Goal: Task Accomplishment & Management: Use online tool/utility

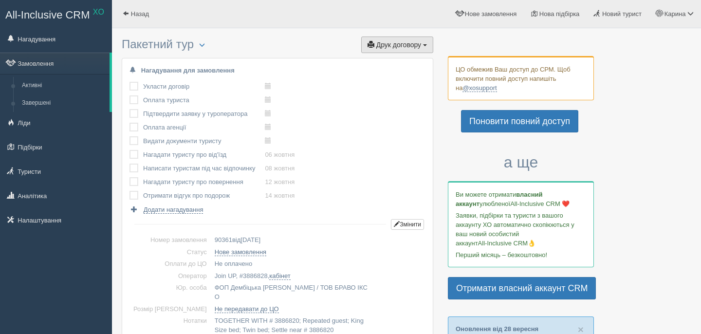
click at [401, 48] on span "Друк договору" at bounding box center [398, 45] width 45 height 8
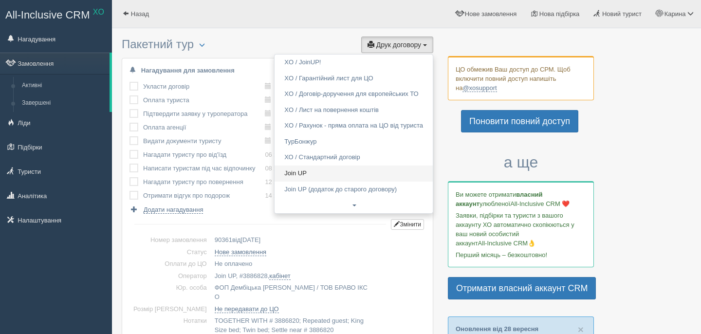
click at [304, 173] on link "Join UP" at bounding box center [354, 174] width 158 height 16
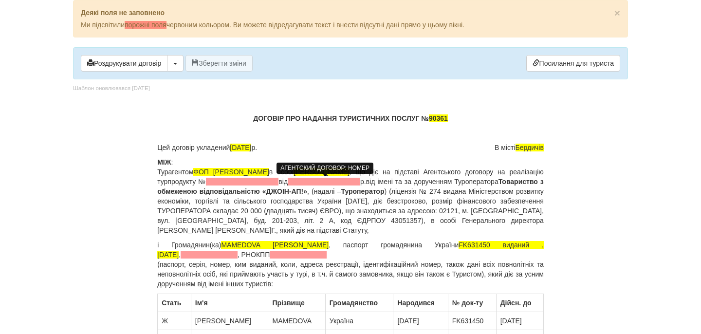
click at [279, 182] on span at bounding box center [242, 182] width 73 height 8
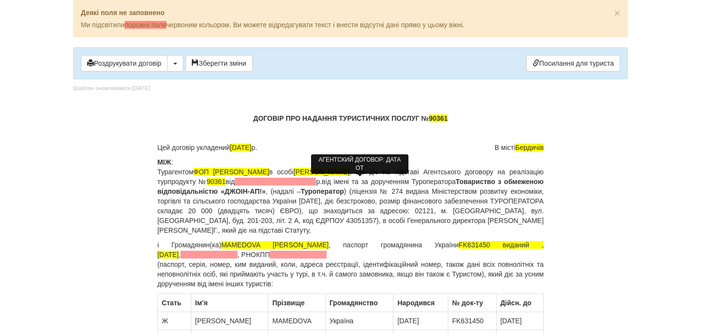
click at [316, 183] on span at bounding box center [275, 182] width 81 height 8
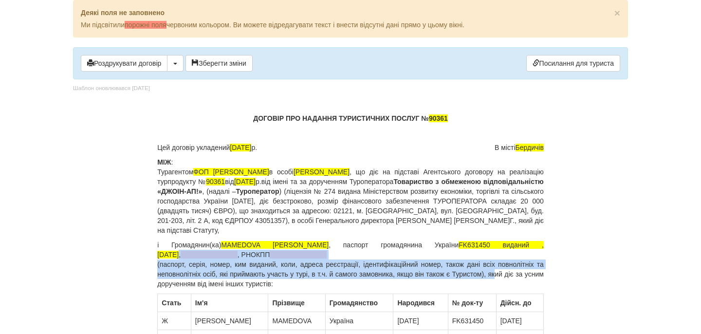
drag, startPoint x: 542, startPoint y: 246, endPoint x: 511, endPoint y: 273, distance: 41.1
click at [511, 273] on p "і Громадянин(ка) MAMEDOVA ALONA , паспорт громадянина України FK631450 виданий …" at bounding box center [350, 264] width 387 height 49
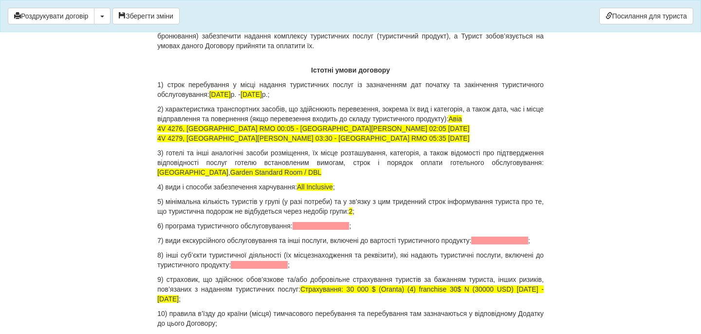
scroll to position [914, 0]
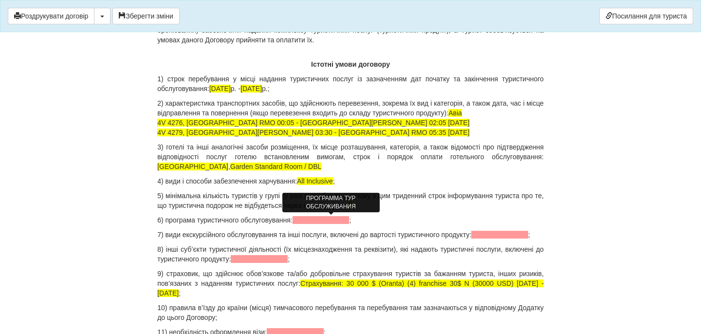
click at [315, 219] on span at bounding box center [321, 220] width 57 height 8
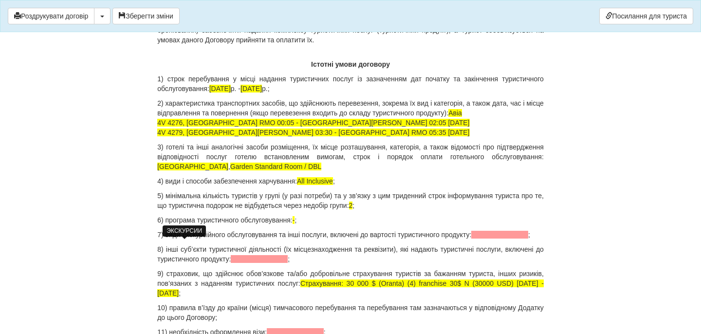
click at [471, 239] on span at bounding box center [499, 235] width 57 height 8
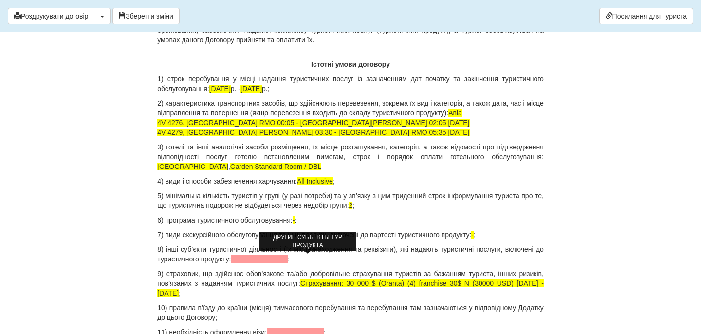
click at [288, 260] on span at bounding box center [259, 259] width 57 height 8
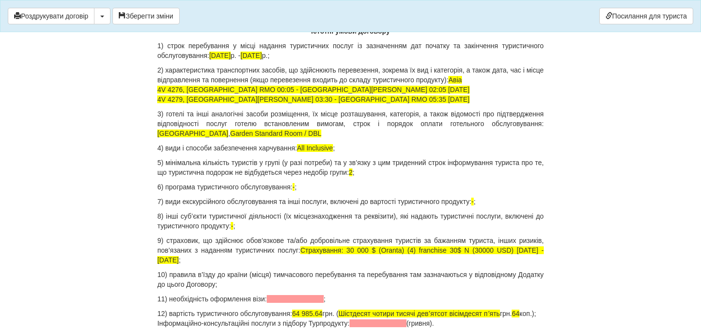
scroll to position [949, 0]
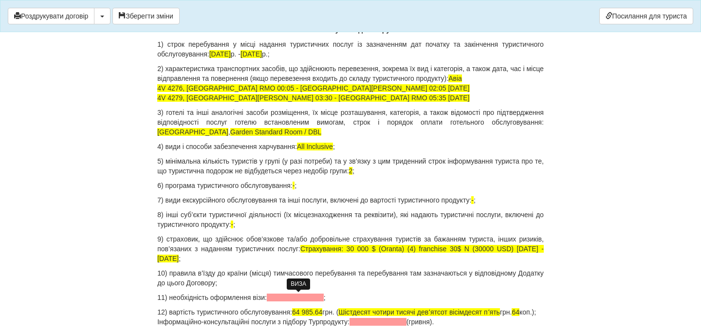
click at [311, 298] on span at bounding box center [295, 298] width 57 height 8
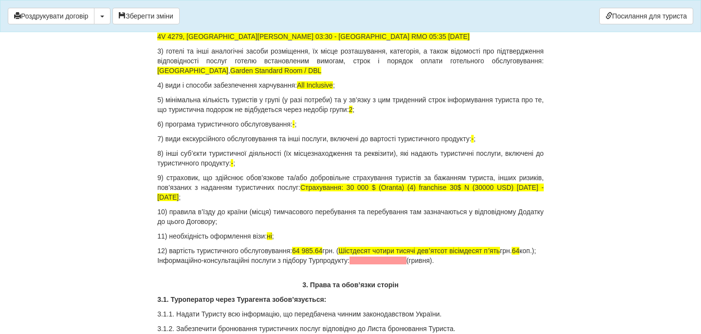
scroll to position [1011, 0]
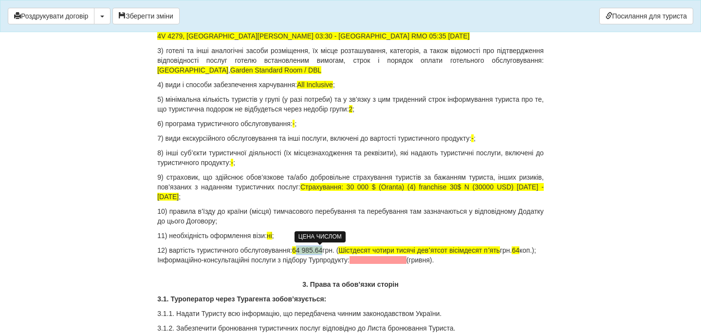
drag, startPoint x: 307, startPoint y: 251, endPoint x: 336, endPoint y: 250, distance: 28.3
click at [322, 250] on span "64 985.64" at bounding box center [307, 250] width 30 height 8
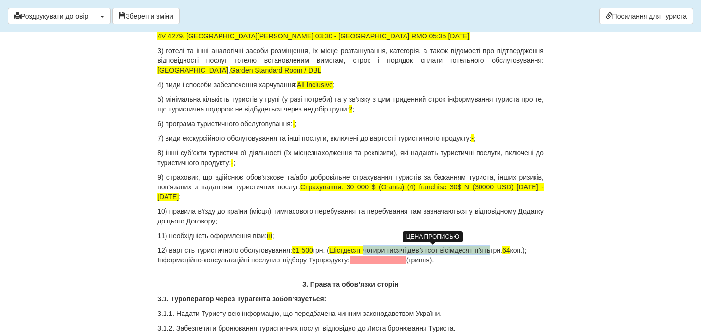
drag, startPoint x: 383, startPoint y: 249, endPoint x: 515, endPoint y: 250, distance: 131.5
click at [491, 250] on span "Шістдесят чотири тисячі девʼятсот вісімдесят пʼять" at bounding box center [410, 250] width 162 height 8
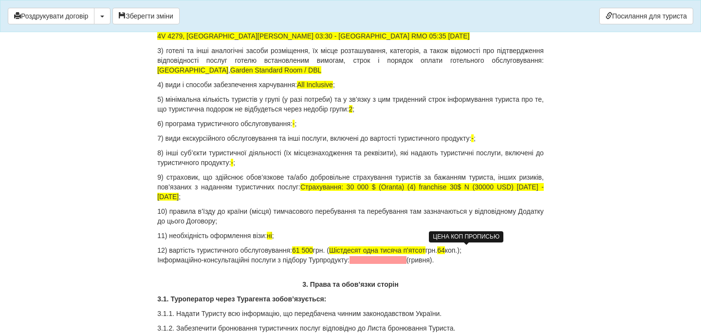
click at [445, 249] on span "64" at bounding box center [441, 250] width 8 height 8
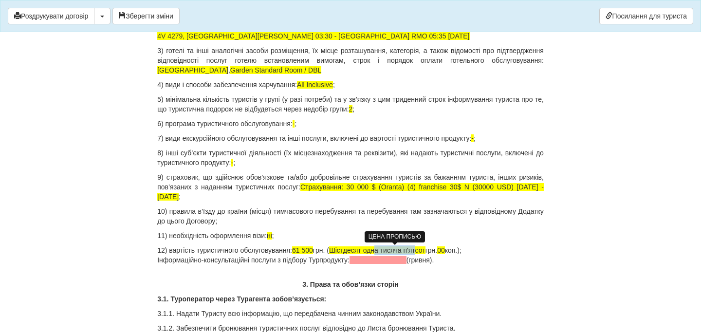
drag, startPoint x: 424, startPoint y: 247, endPoint x: 390, endPoint y: 247, distance: 33.6
click at [390, 247] on span "Шістдесят одна тисяча п'ятсот" at bounding box center [377, 250] width 96 height 8
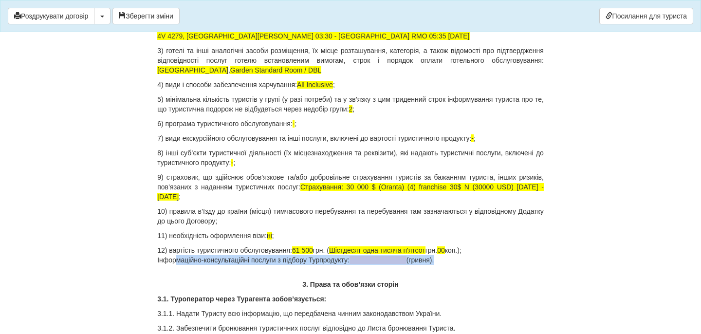
drag, startPoint x: 469, startPoint y: 265, endPoint x: 126, endPoint y: 259, distance: 343.9
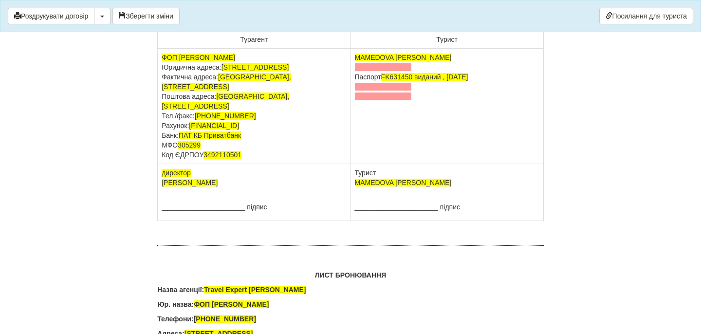
scroll to position [6227, 0]
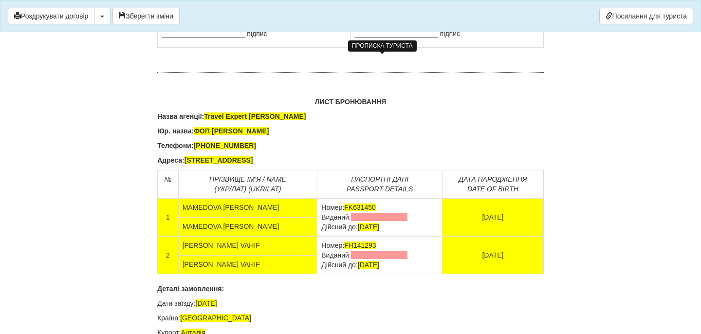
drag, startPoint x: 424, startPoint y: 79, endPoint x: 354, endPoint y: 67, distance: 71.1
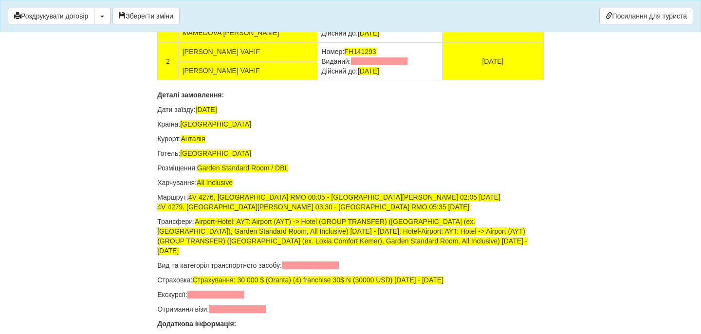
scroll to position [6433, 0]
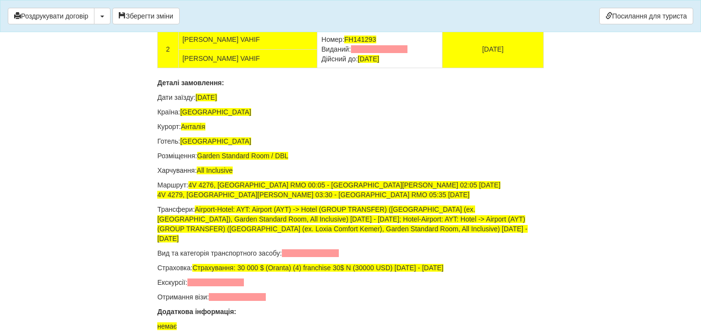
drag, startPoint x: 394, startPoint y: 178, endPoint x: 304, endPoint y: 178, distance: 90.1
click at [318, 30] on td "Номер: FK631450 Виданий: Дійсний до: 09.01.2028" at bounding box center [380, 11] width 125 height 38
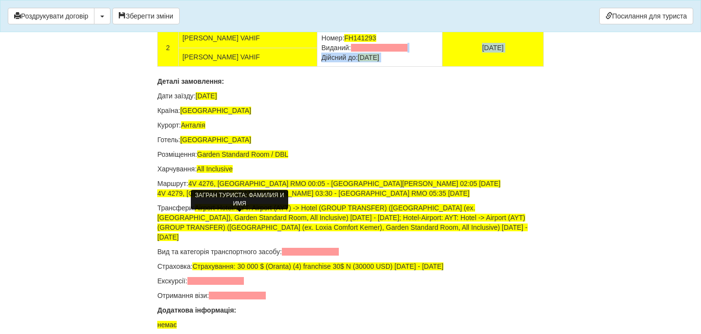
drag, startPoint x: 396, startPoint y: 211, endPoint x: 298, endPoint y: 214, distance: 97.9
click at [298, 67] on tbody "2 MAMIEDOV VAHIF Номер: FH141293 Виданий: Дійсний до: 26.07.2027 25.06.1964 MAM…" at bounding box center [351, 48] width 386 height 38
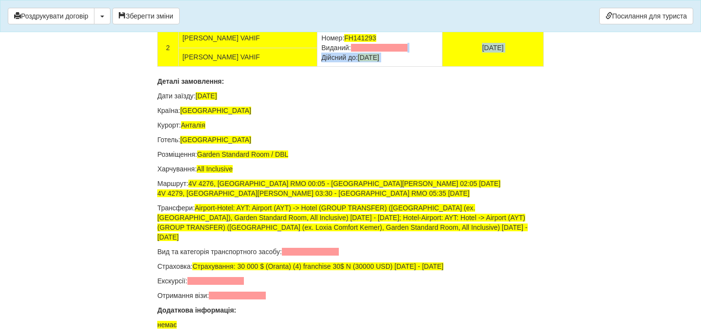
drag, startPoint x: 304, startPoint y: 213, endPoint x: 396, endPoint y: 205, distance: 92.0
click at [398, 67] on td "Номер: FH141293 Виданий: Дійсний до: 26.07.2027" at bounding box center [380, 48] width 125 height 38
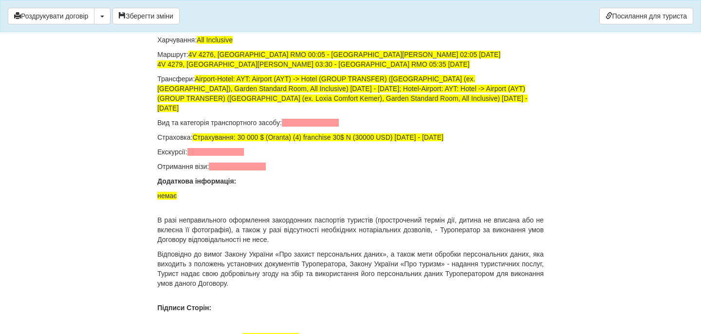
scroll to position [6565, 0]
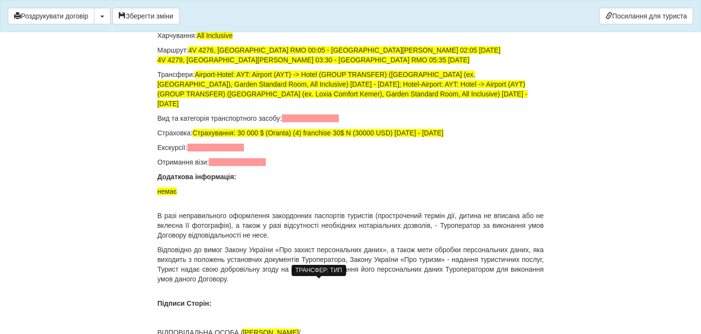
click at [326, 122] on span at bounding box center [310, 118] width 57 height 8
click at [196, 151] on span at bounding box center [215, 148] width 57 height 8
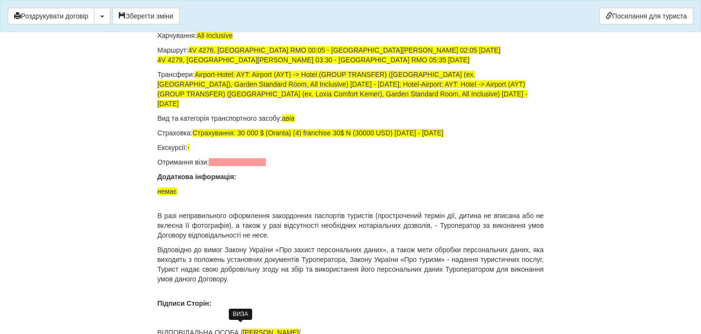
click at [224, 166] on span at bounding box center [237, 162] width 57 height 8
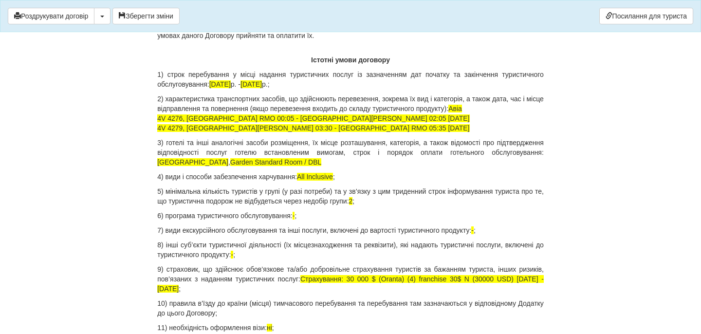
scroll to position [1024, 0]
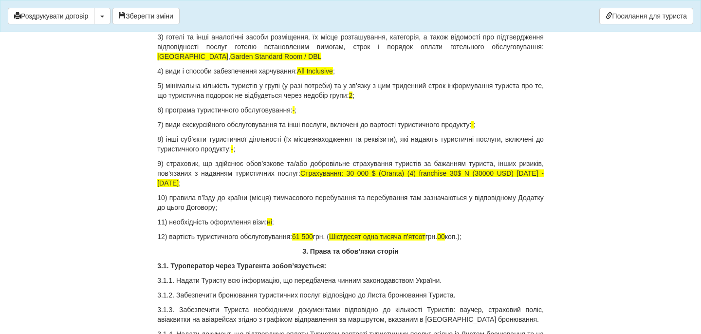
drag, startPoint x: 301, startPoint y: 239, endPoint x: 498, endPoint y: 237, distance: 196.3
click at [498, 237] on p "12) вартість туристичного обслуговування: 61 500 грн. ( Шістдесят одна тисяча п…" at bounding box center [350, 237] width 387 height 10
copy p "61 500 грн. ( Шістдесят одна тисяча п'ятсот грн. 00 коп.);"
click at [155, 6] on div "Роздрукувати договір Скачати PDF Зберегти зміни Посилання для туриста" at bounding box center [350, 16] width 701 height 32
click at [155, 8] on button "Зберегти зміни" at bounding box center [145, 16] width 67 height 17
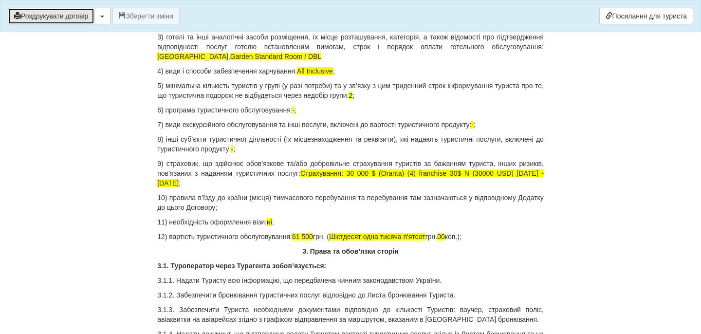
click at [58, 16] on button "Роздрукувати договір" at bounding box center [51, 16] width 87 height 17
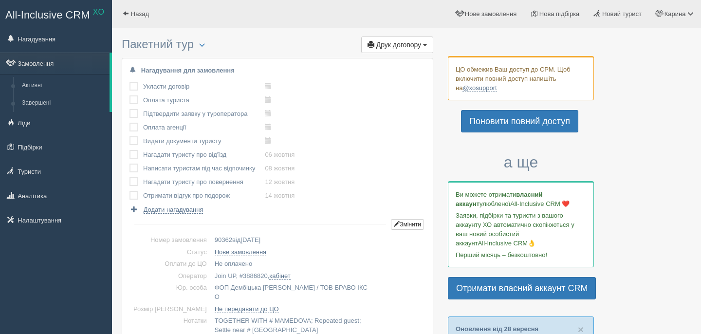
click at [421, 49] on button "Друк договору Друк" at bounding box center [397, 45] width 72 height 17
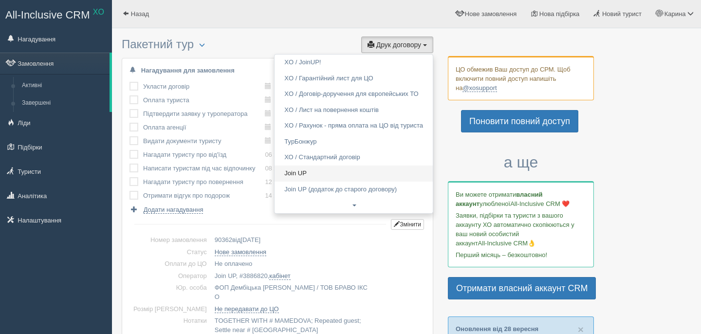
click at [316, 169] on link "Join UP" at bounding box center [354, 174] width 158 height 16
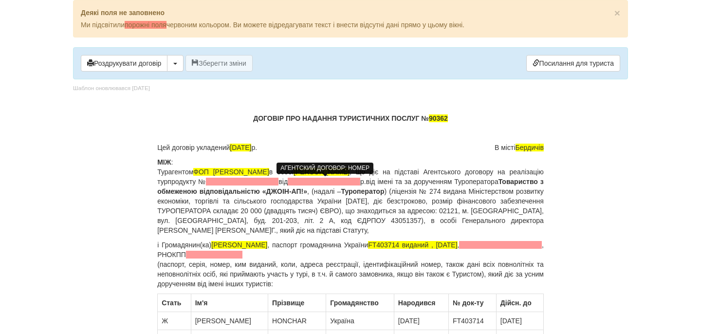
click at [279, 179] on span at bounding box center [242, 182] width 73 height 8
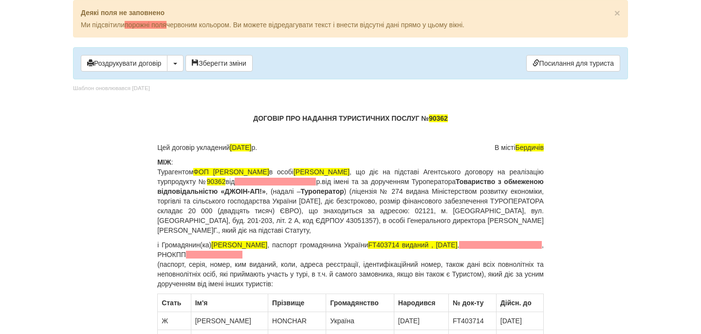
click at [356, 187] on b "Товариство з обмеженою відповідальністю «ДЖОІН-АП!»" at bounding box center [350, 187] width 387 height 18
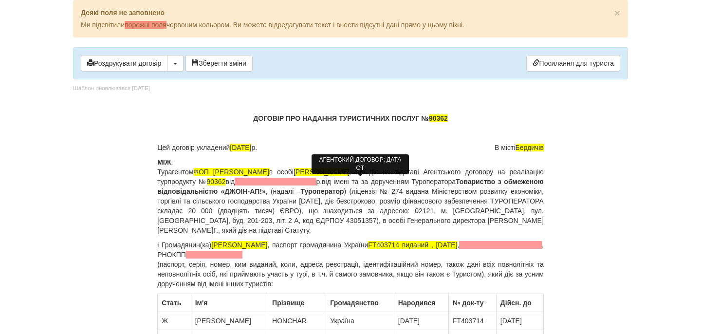
click at [316, 183] on span at bounding box center [275, 182] width 81 height 8
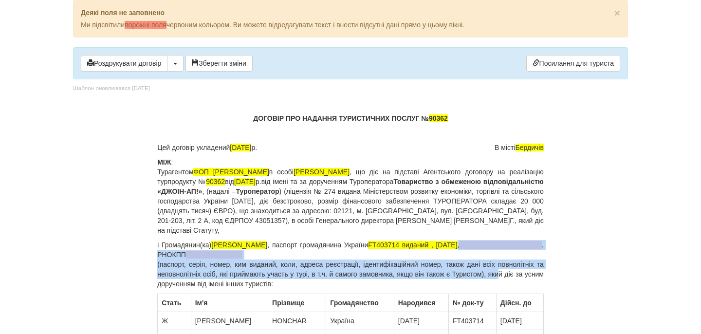
drag, startPoint x: 477, startPoint y: 247, endPoint x: 512, endPoint y: 272, distance: 42.6
click at [513, 275] on p "і Громадянин(ка) HONCHAR OLENA , паспорт громадянина України FT403714 виданий ,…" at bounding box center [350, 264] width 387 height 49
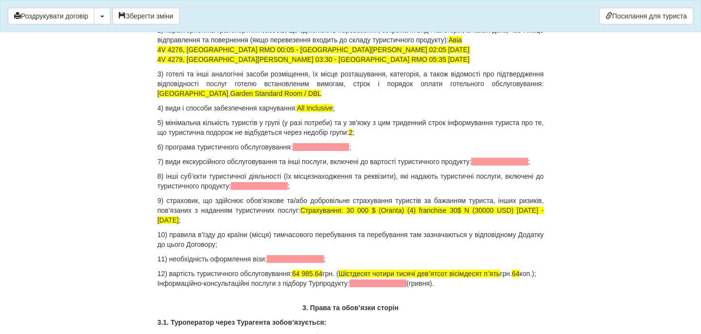
scroll to position [976, 0]
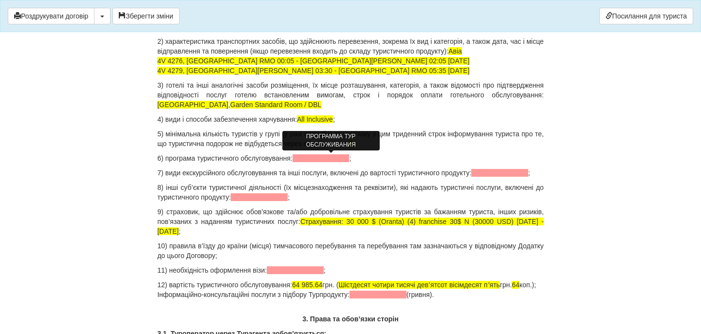
click at [350, 159] on span at bounding box center [321, 158] width 57 height 8
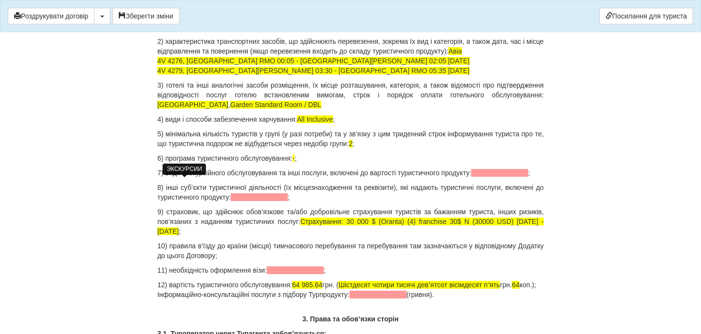
click at [471, 177] on span at bounding box center [499, 173] width 57 height 8
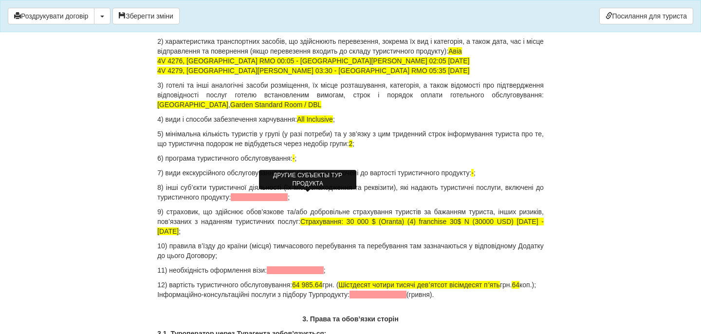
click at [288, 198] on span at bounding box center [259, 197] width 57 height 8
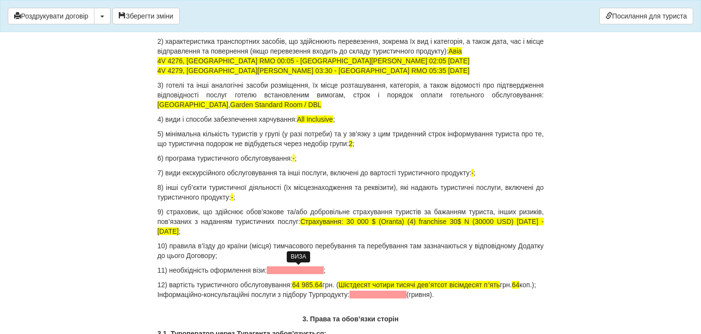
click at [298, 272] on span at bounding box center [295, 270] width 57 height 8
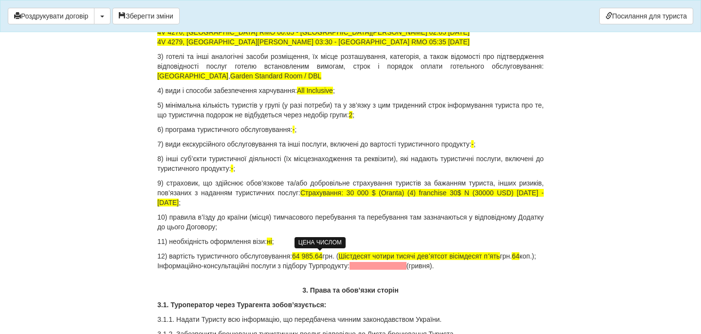
click at [310, 257] on span "64 985.64" at bounding box center [307, 256] width 30 height 8
drag, startPoint x: 307, startPoint y: 257, endPoint x: 468, endPoint y: 278, distance: 162.5
click at [468, 271] on p "12) вартість туристичного обслуговування: 64 985.64 грн. ( Шістдесят чотири тис…" at bounding box center [350, 260] width 387 height 19
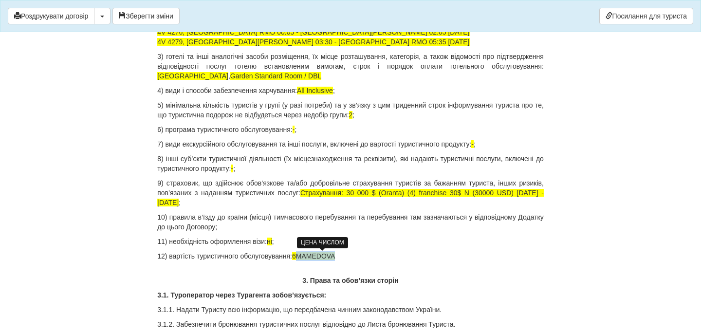
drag, startPoint x: 345, startPoint y: 256, endPoint x: 307, endPoint y: 255, distance: 37.5
click at [307, 255] on p "12) вартість туристичного обслуговування: 6MAMEDOVA" at bounding box center [350, 256] width 387 height 10
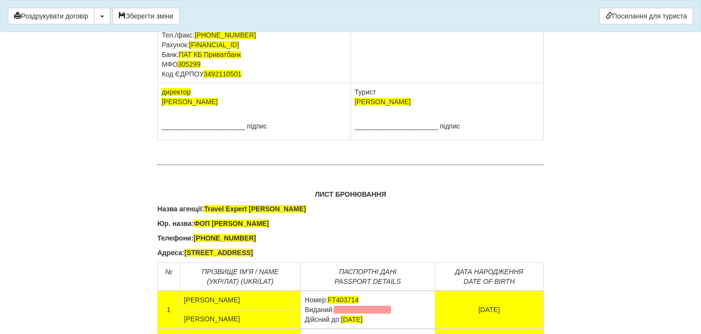
scroll to position [6092, 0]
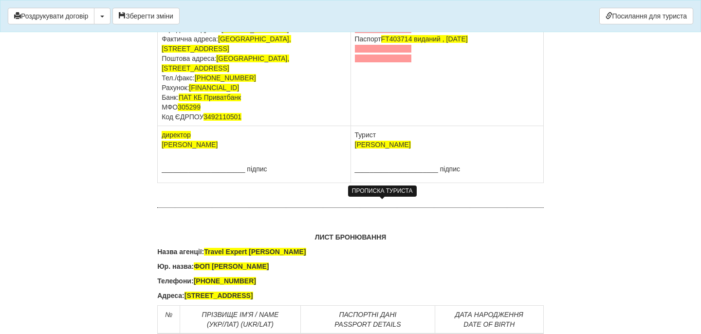
click at [397, 33] on span at bounding box center [383, 29] width 57 height 8
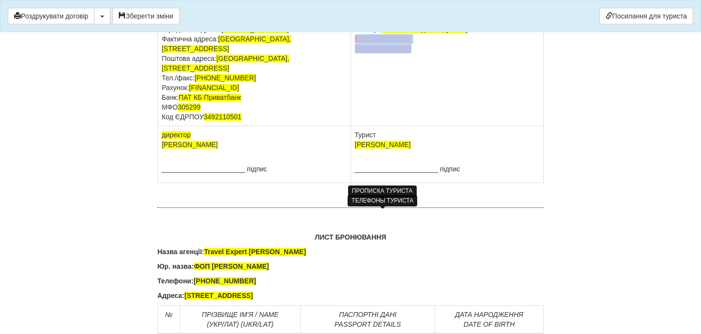
drag, startPoint x: 417, startPoint y: 227, endPoint x: 357, endPoint y: 215, distance: 61.6
click at [357, 126] on td "HONCHAR OLENA Паспорт FT403714 виданий , 30.11.2018" at bounding box center [447, 68] width 193 height 115
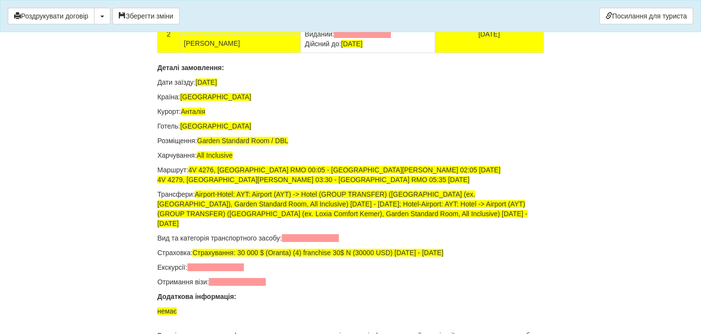
scroll to position [6449, 0]
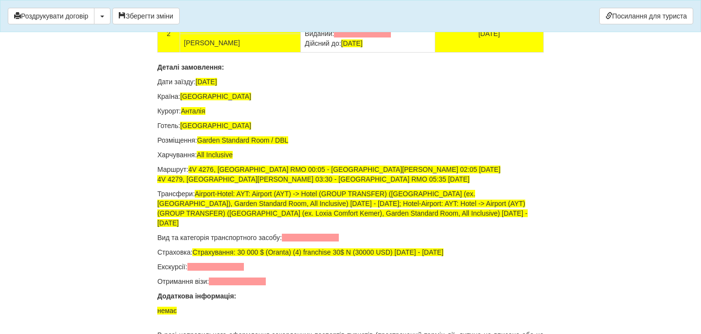
drag, startPoint x: 397, startPoint y: 171, endPoint x: 303, endPoint y: 169, distance: 94.5
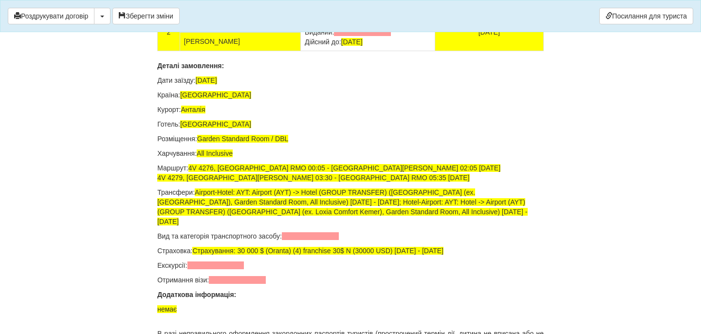
drag, startPoint x: 395, startPoint y: 207, endPoint x: 303, endPoint y: 206, distance: 92.0
click at [303, 51] on td "Номер: FY163431 Виданий: Дійсний до: 02.01.2030" at bounding box center [368, 32] width 134 height 38
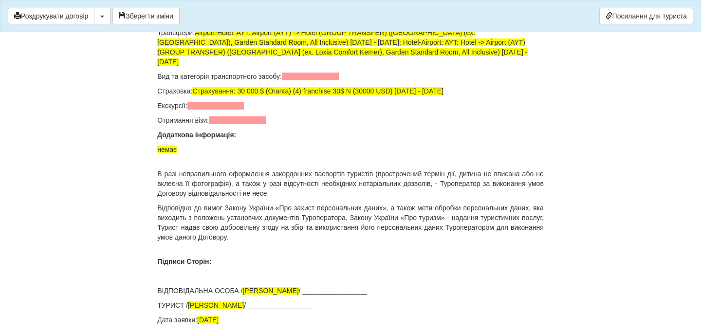
scroll to position [6621, 0]
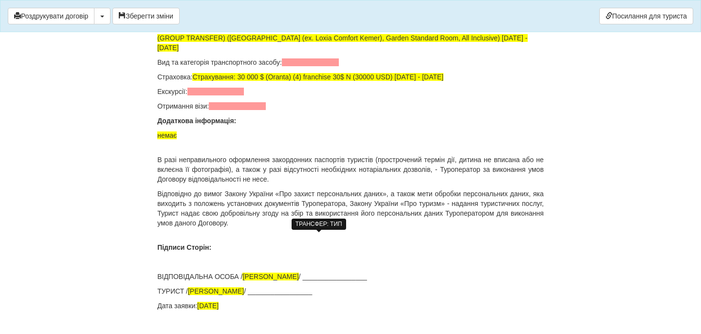
click at [339, 66] on span at bounding box center [310, 62] width 57 height 8
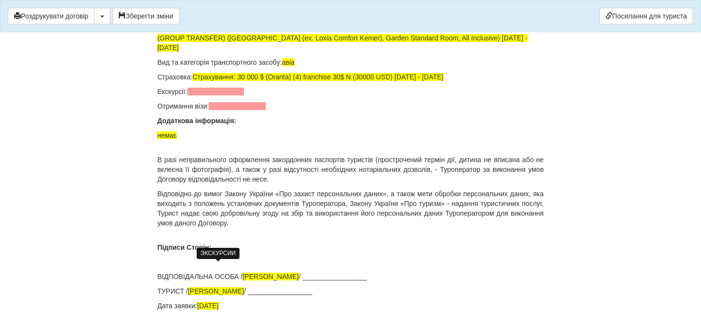
click at [234, 95] on span at bounding box center [215, 92] width 57 height 8
click at [237, 110] on span at bounding box center [237, 106] width 57 height 8
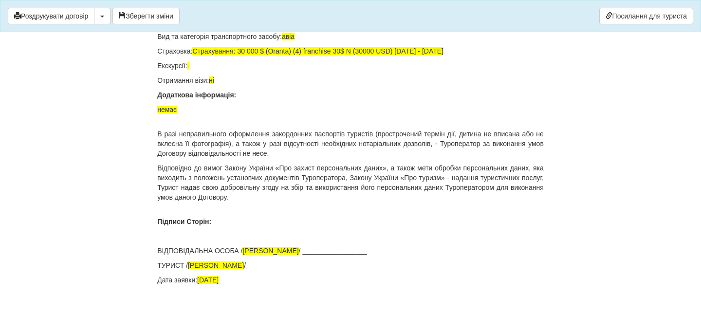
click at [151, 30] on div "Роздрукувати договір Скачати PDF Зберегти зміни Посилання для туриста" at bounding box center [350, 16] width 701 height 32
click at [151, 23] on button "Зберегти зміни" at bounding box center [145, 16] width 67 height 17
click at [82, 21] on button "Роздрукувати договір" at bounding box center [51, 16] width 87 height 17
